Goal: Information Seeking & Learning: Learn about a topic

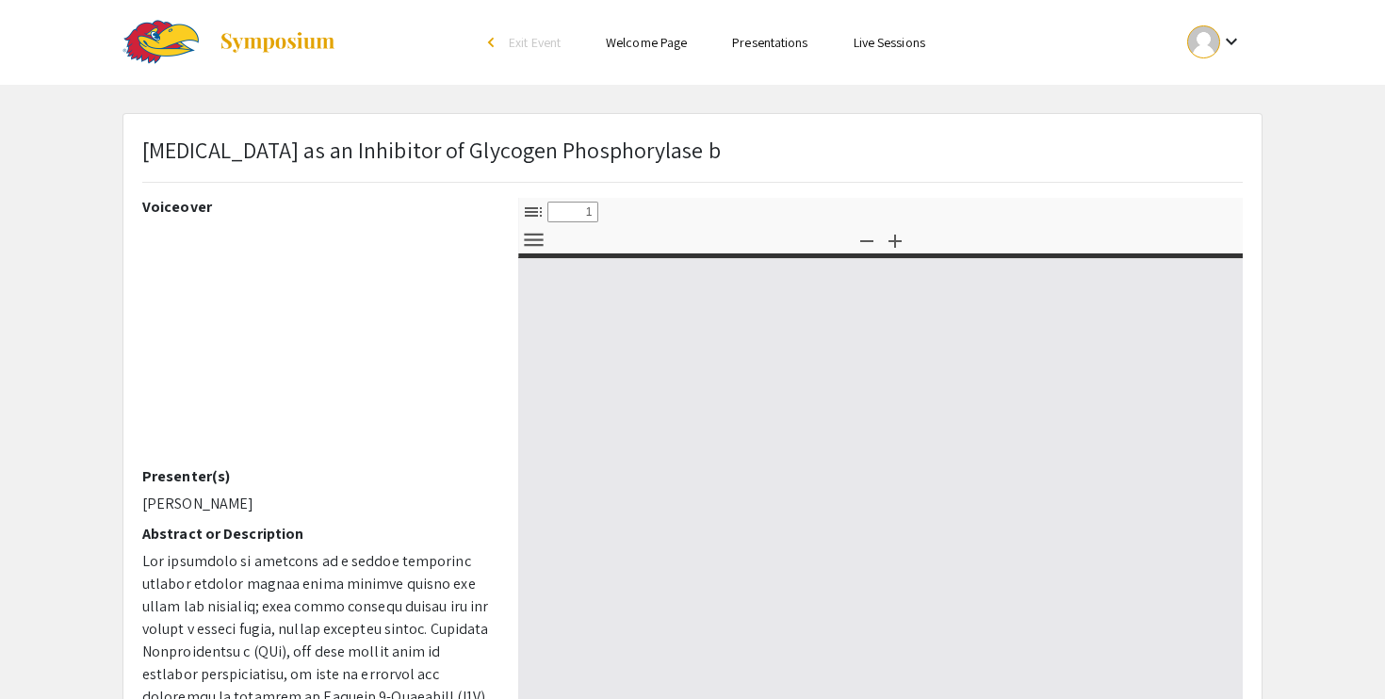
select select "custom"
type input "0"
select select "custom"
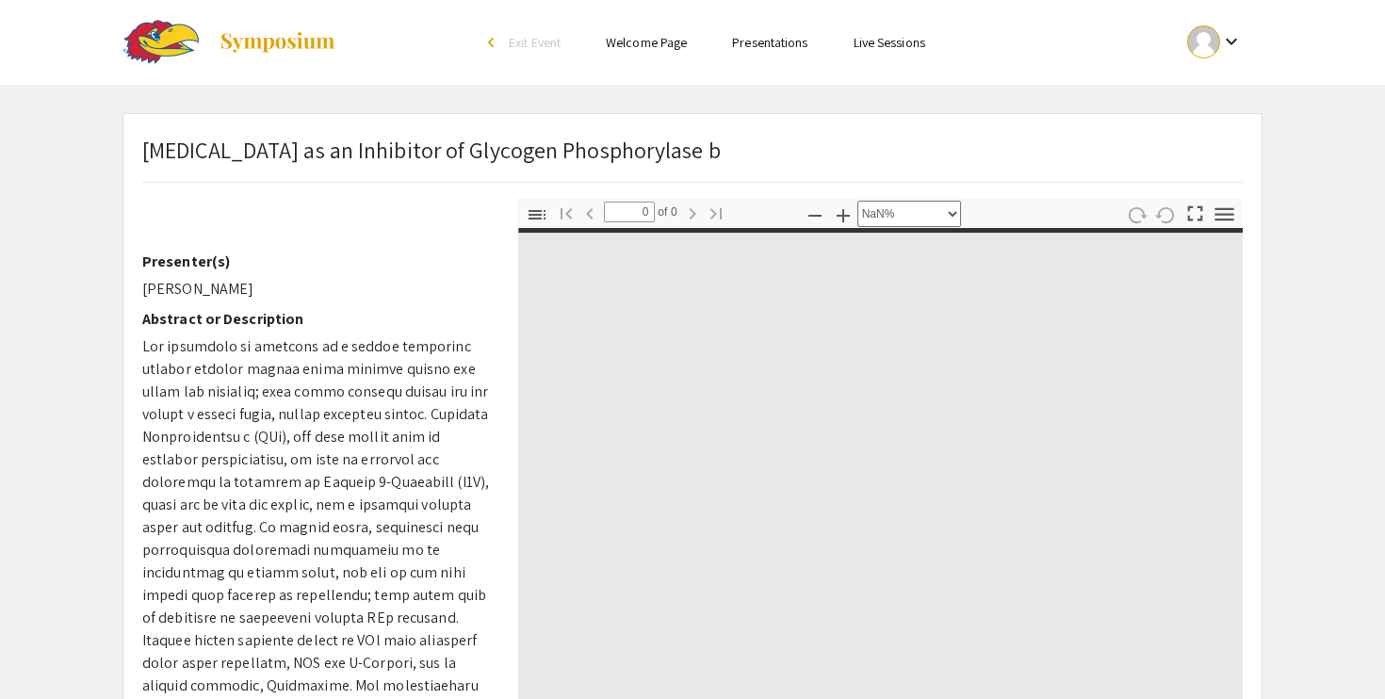
type input "1"
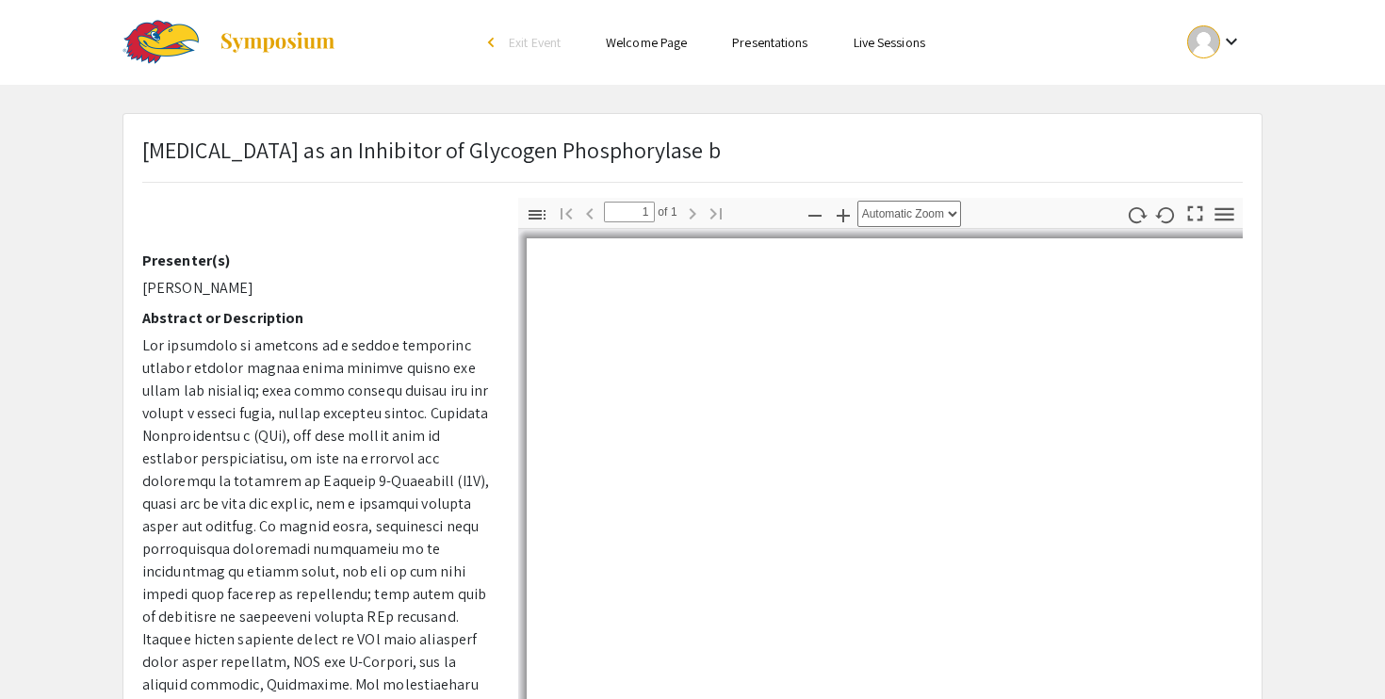
scroll to position [349, 0]
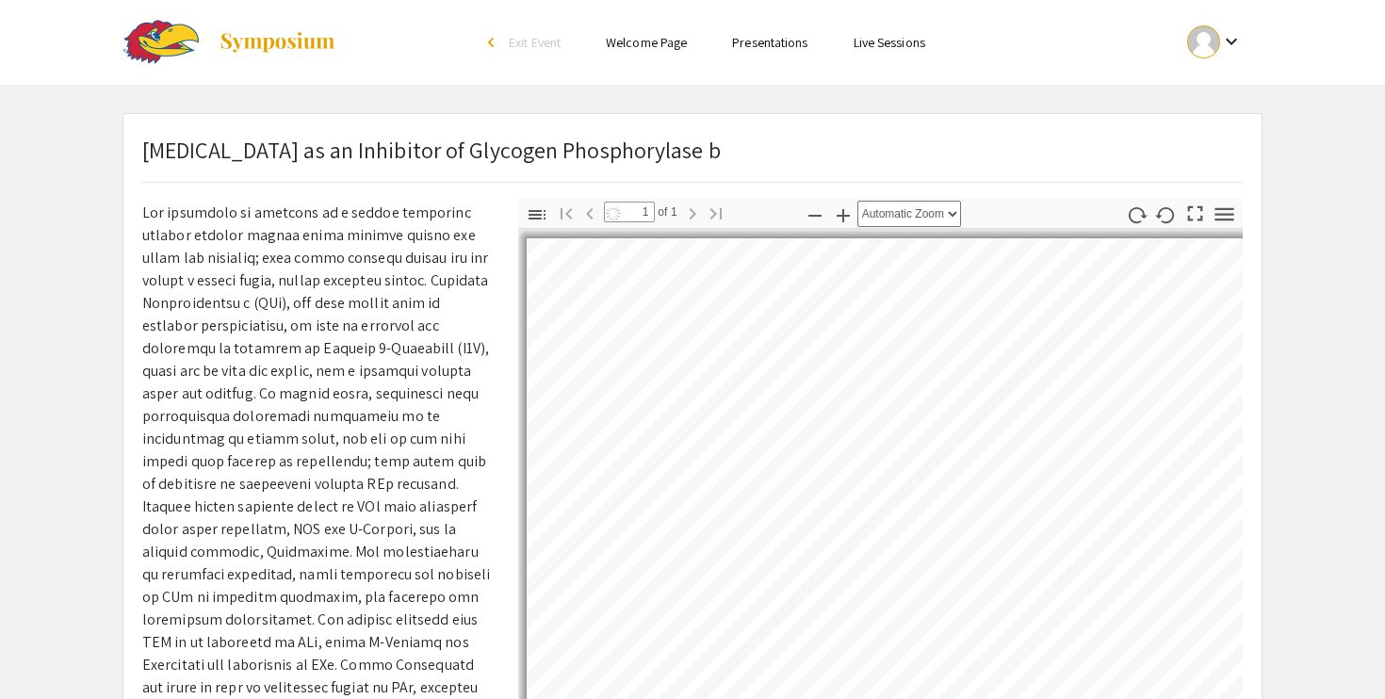
select select "page-width"
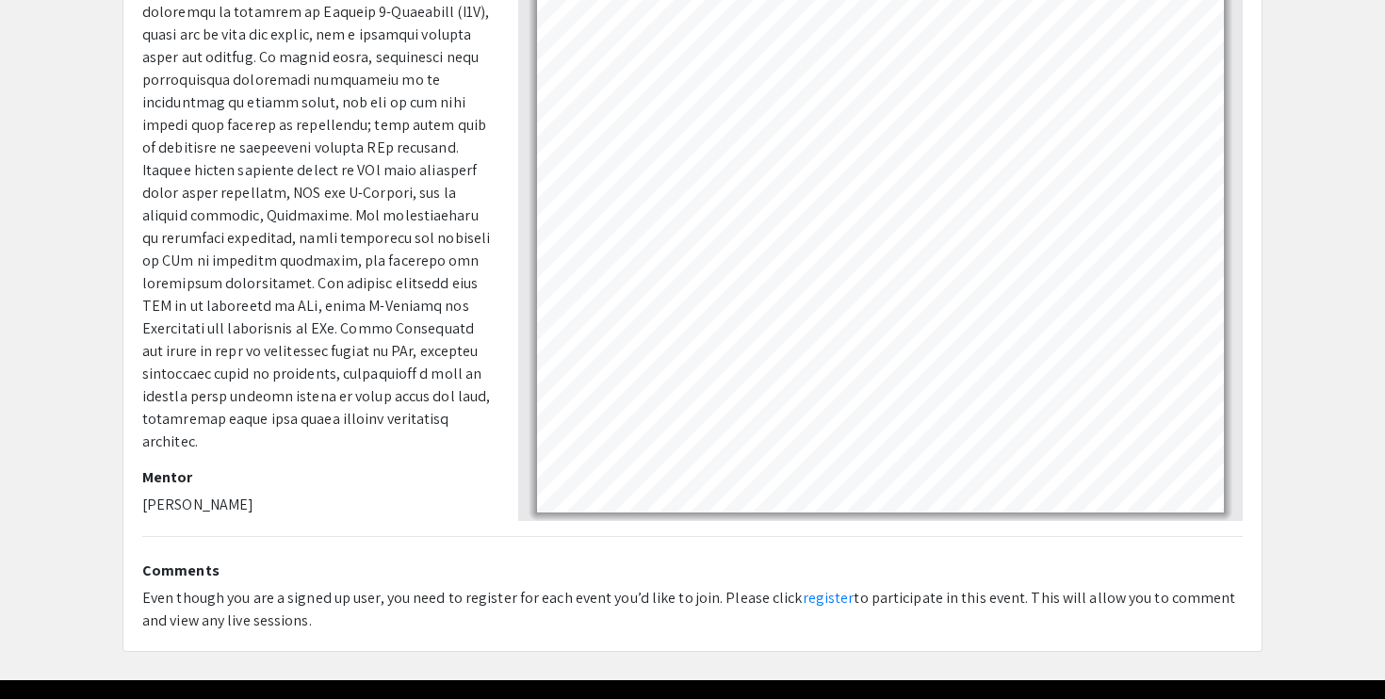
scroll to position [393, 0]
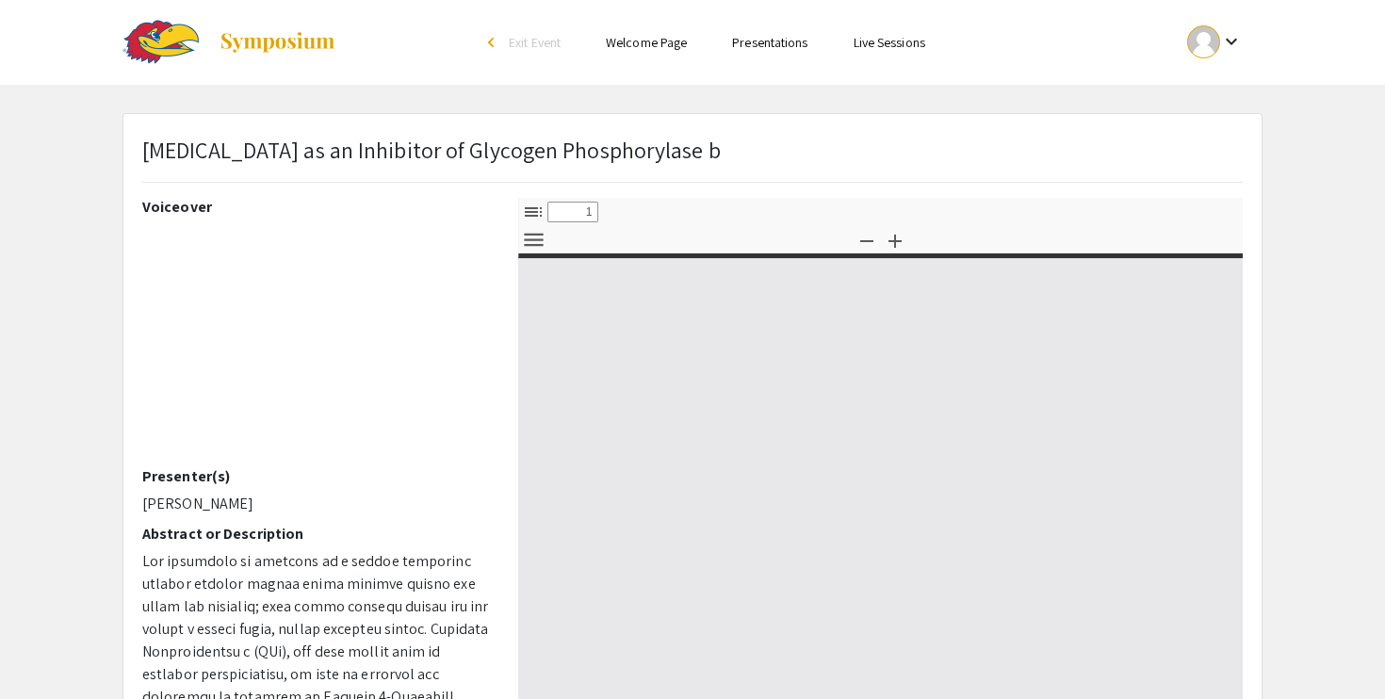
select select "custom"
type input "0"
select select "custom"
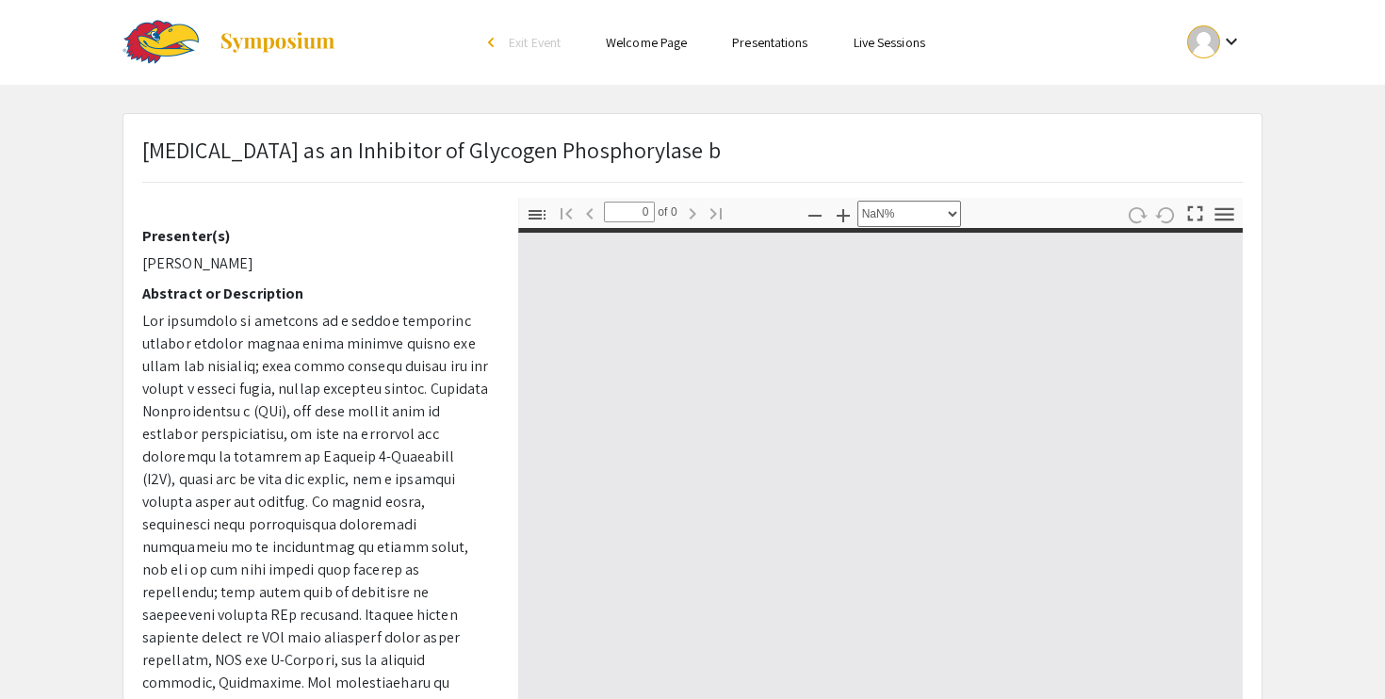
type input "1"
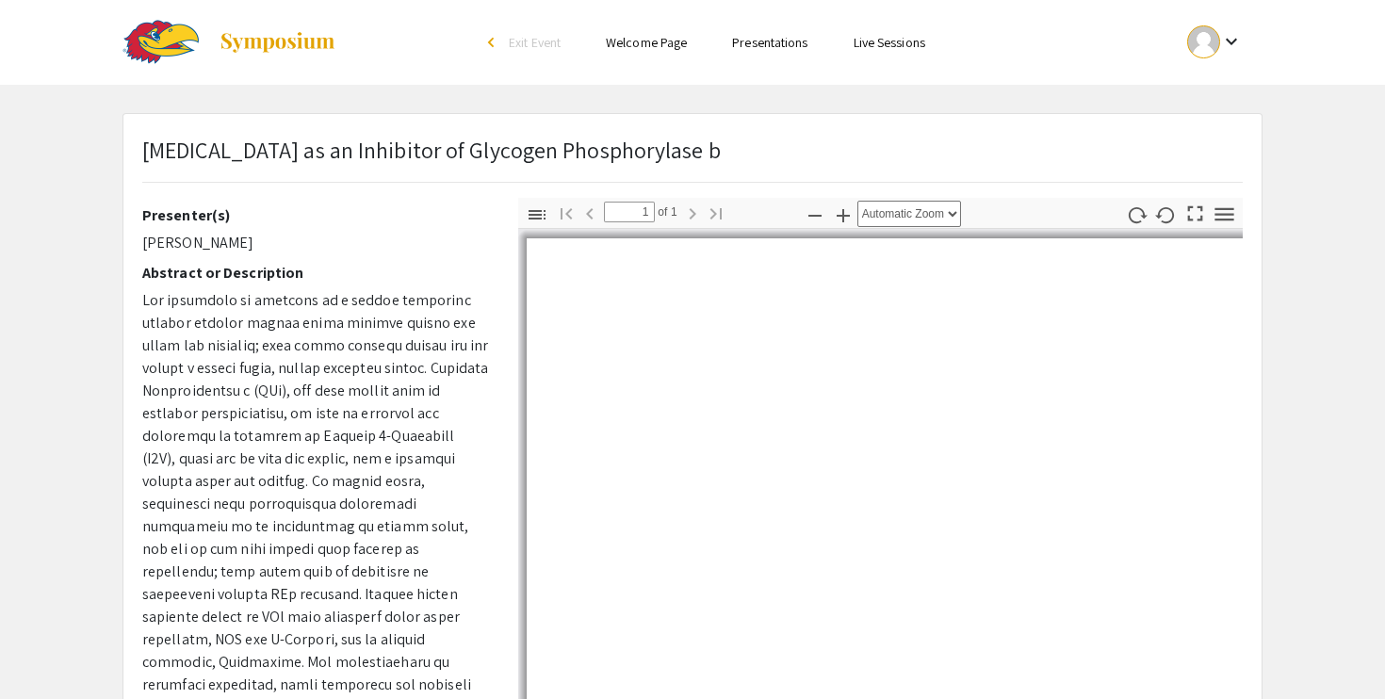
scroll to position [269, 0]
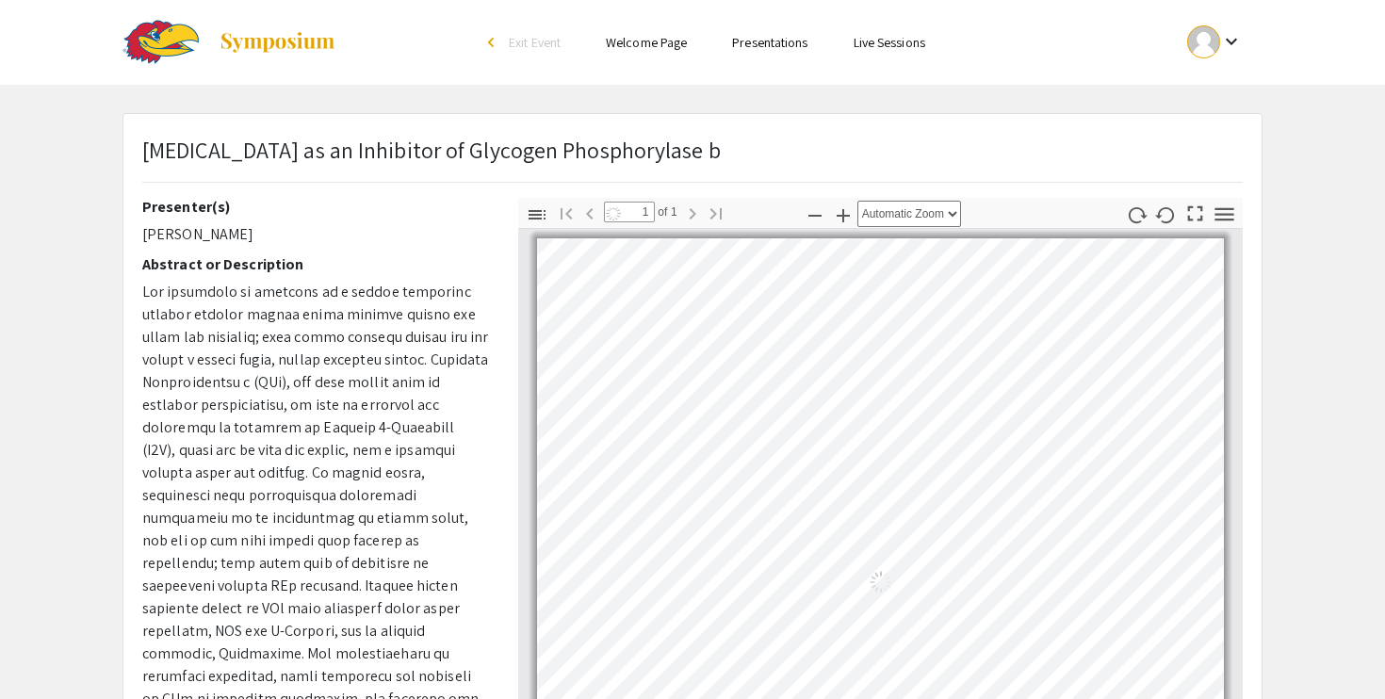
select select "page-width"
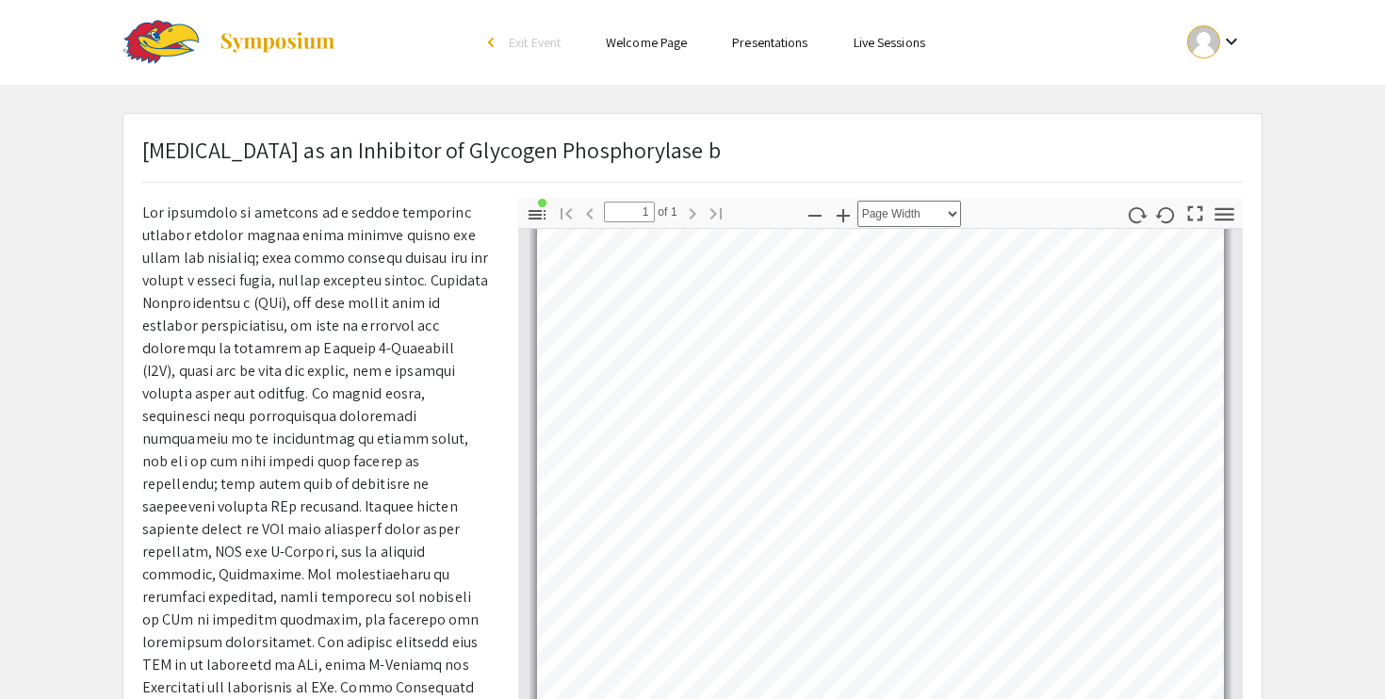
scroll to position [0, 0]
